Goal: Information Seeking & Learning: Learn about a topic

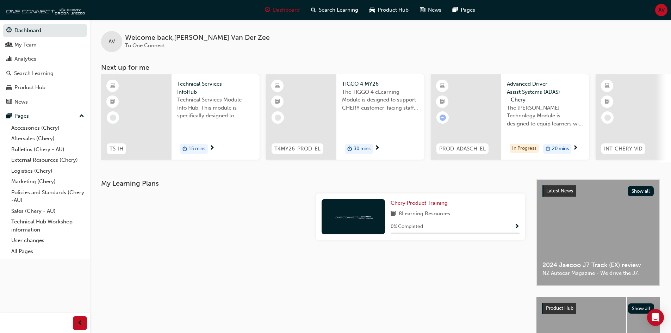
click at [141, 106] on div at bounding box center [136, 116] width 70 height 85
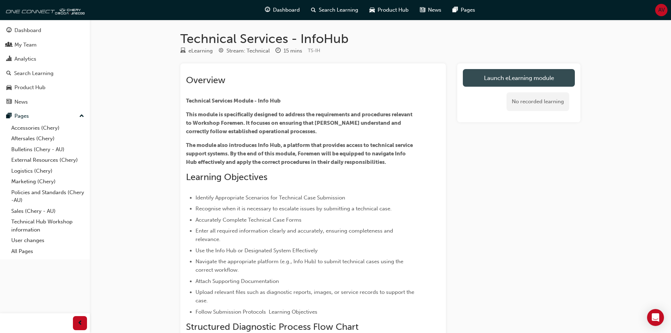
click at [520, 79] on link "Launch eLearning module" at bounding box center [519, 78] width 112 height 18
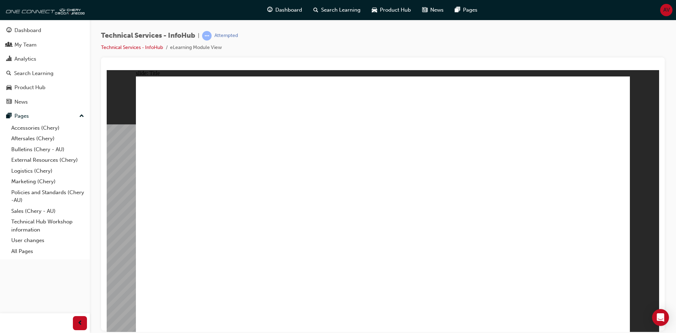
drag, startPoint x: 77, startPoint y: 325, endPoint x: 72, endPoint y: 324, distance: 5.5
click at [76, 325] on div "button" at bounding box center [80, 323] width 14 height 14
